Goal: Find specific page/section: Find specific page/section

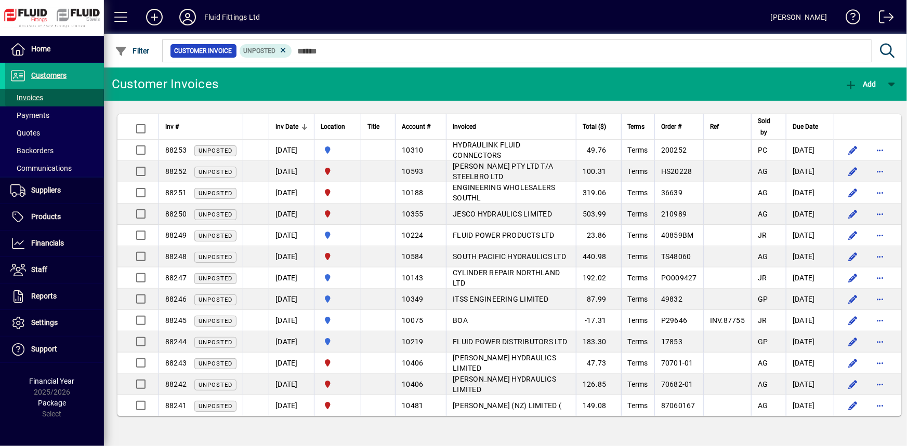
click at [22, 97] on span "Invoices" at bounding box center [26, 98] width 33 height 8
click at [36, 95] on span "Invoices" at bounding box center [26, 98] width 33 height 8
click at [777, 127] on div at bounding box center [776, 126] width 1 height 5
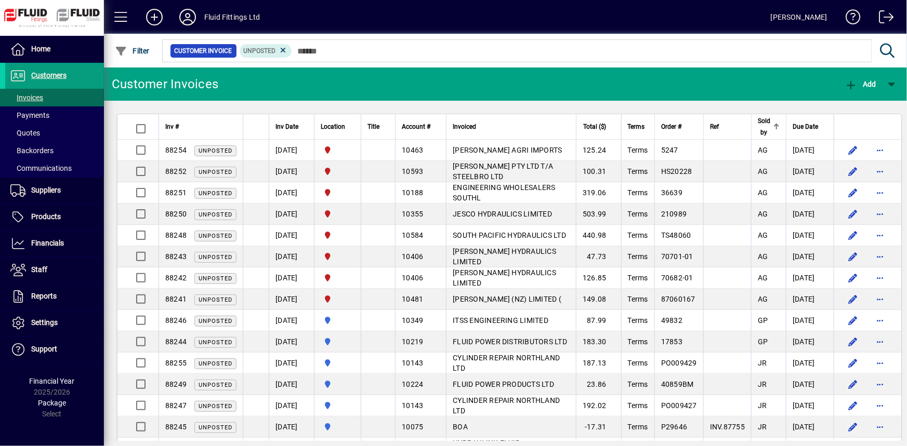
click at [777, 127] on div at bounding box center [776, 126] width 1 height 5
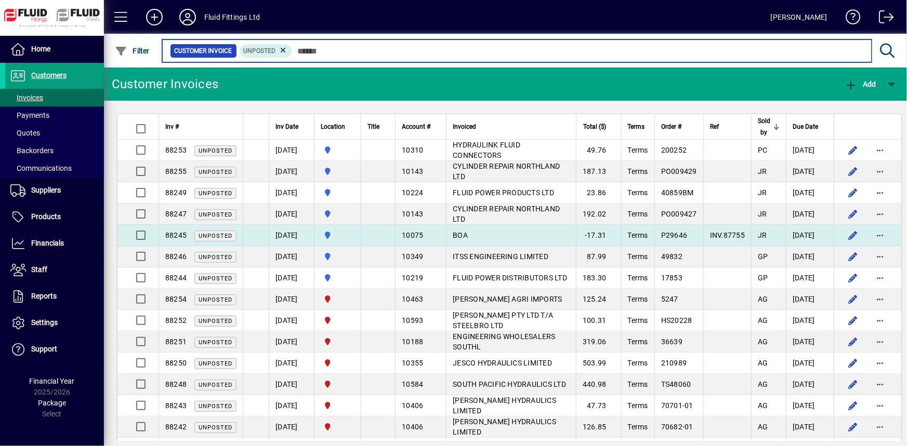
scroll to position [30, 0]
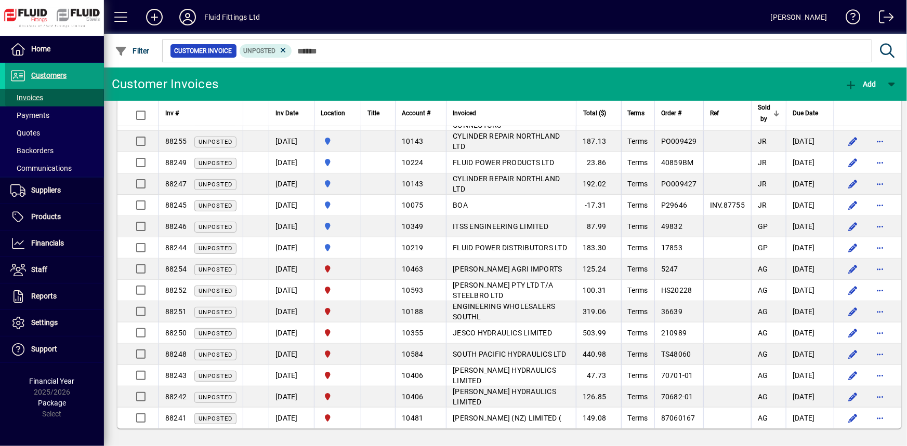
click at [21, 98] on span "Invoices" at bounding box center [26, 98] width 33 height 8
